Goal: Navigation & Orientation: Understand site structure

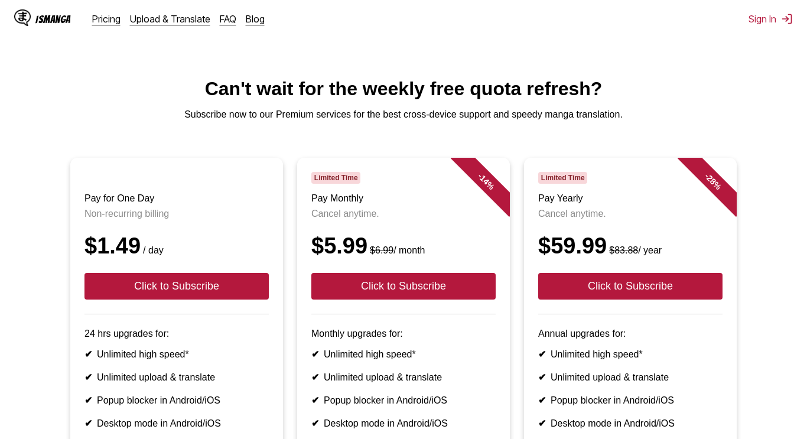
click at [101, 25] on div "IsManga Pricing Upload & Translate FAQ Blog" at bounding box center [144, 19] width 260 height 38
click at [102, 24] on link "Pricing" at bounding box center [106, 19] width 28 height 12
click at [155, 15] on link "Upload & Translate" at bounding box center [170, 19] width 80 height 12
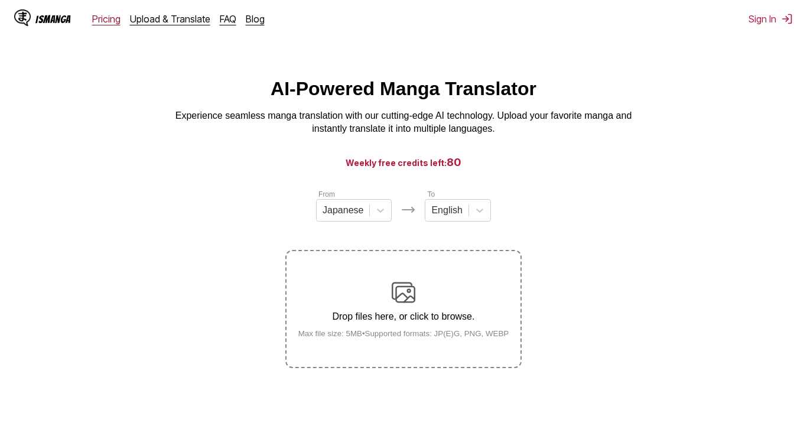
click at [115, 21] on link "Pricing" at bounding box center [106, 19] width 28 height 12
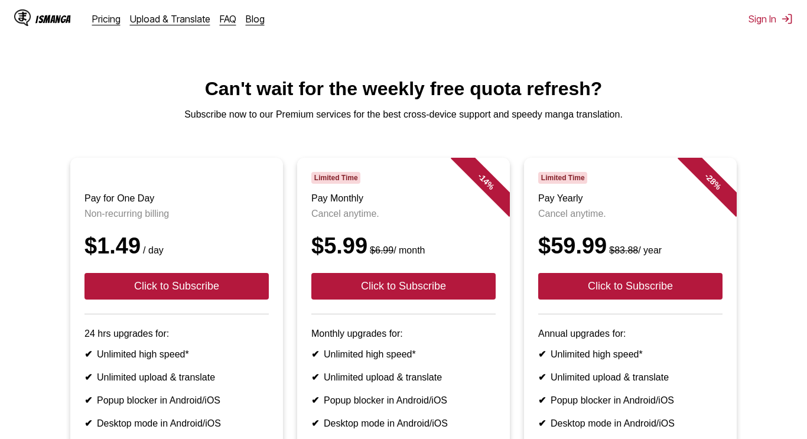
click at [223, 25] on div "IsManga Pricing Upload & Translate FAQ Blog" at bounding box center [144, 19] width 260 height 38
click at [226, 20] on link "FAQ" at bounding box center [228, 19] width 17 height 12
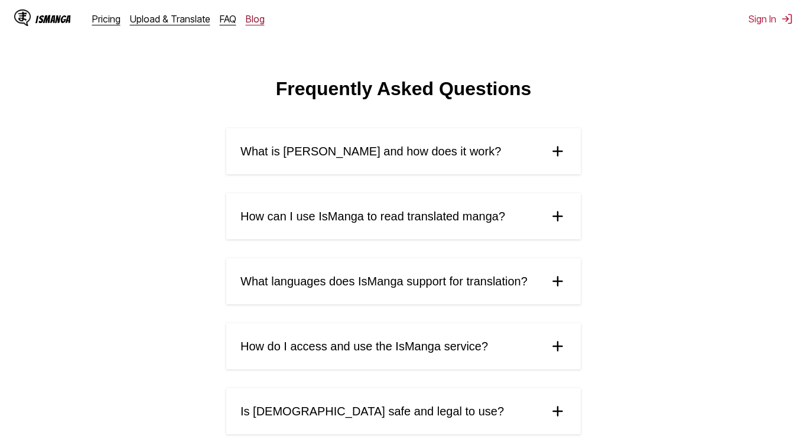
click at [251, 21] on link "Blog" at bounding box center [255, 19] width 19 height 12
